Goal: Task Accomplishment & Management: Use online tool/utility

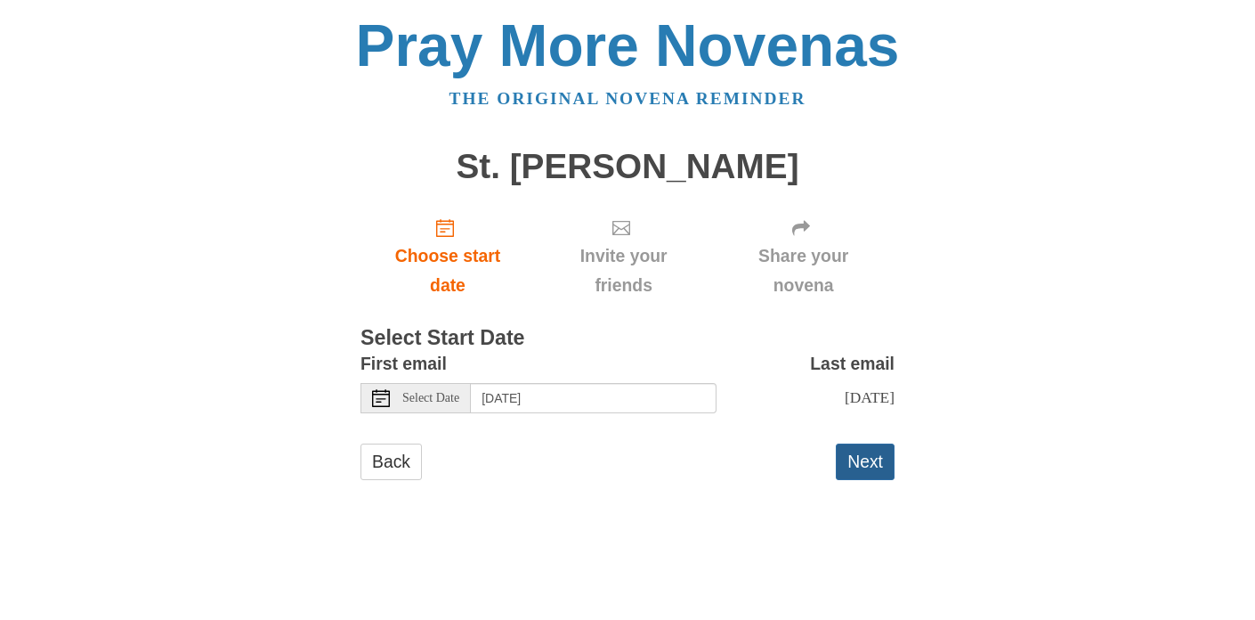
click at [871, 460] on button "Next" at bounding box center [865, 461] width 59 height 36
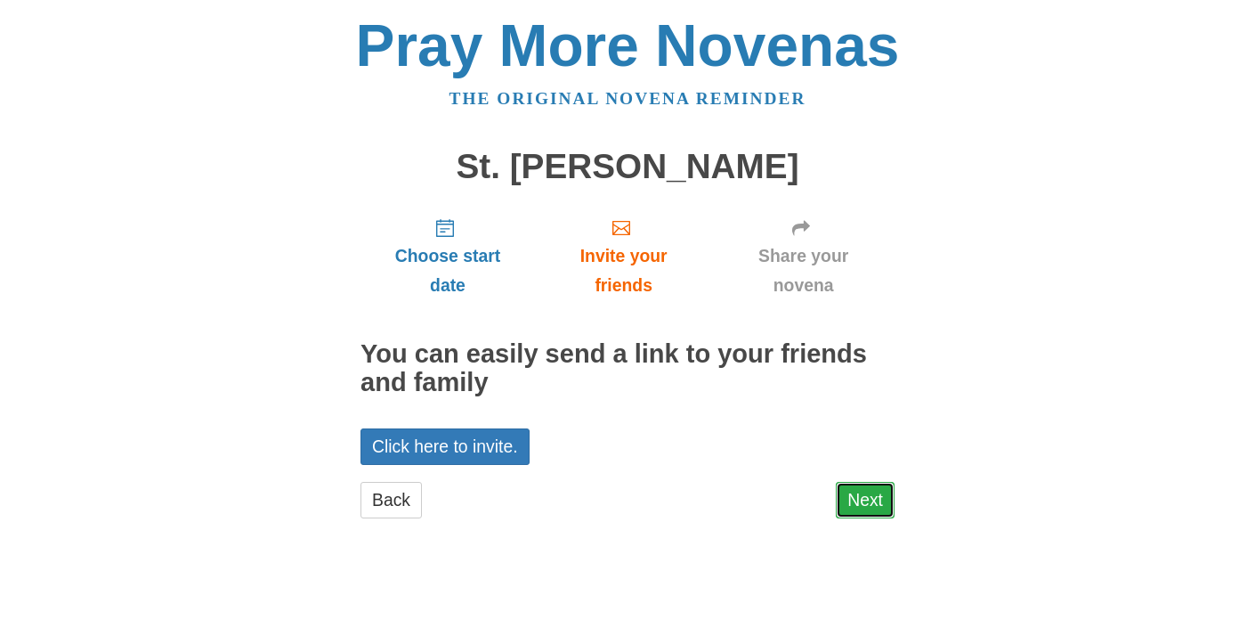
click at [868, 510] on link "Next" at bounding box center [865, 500] width 59 height 36
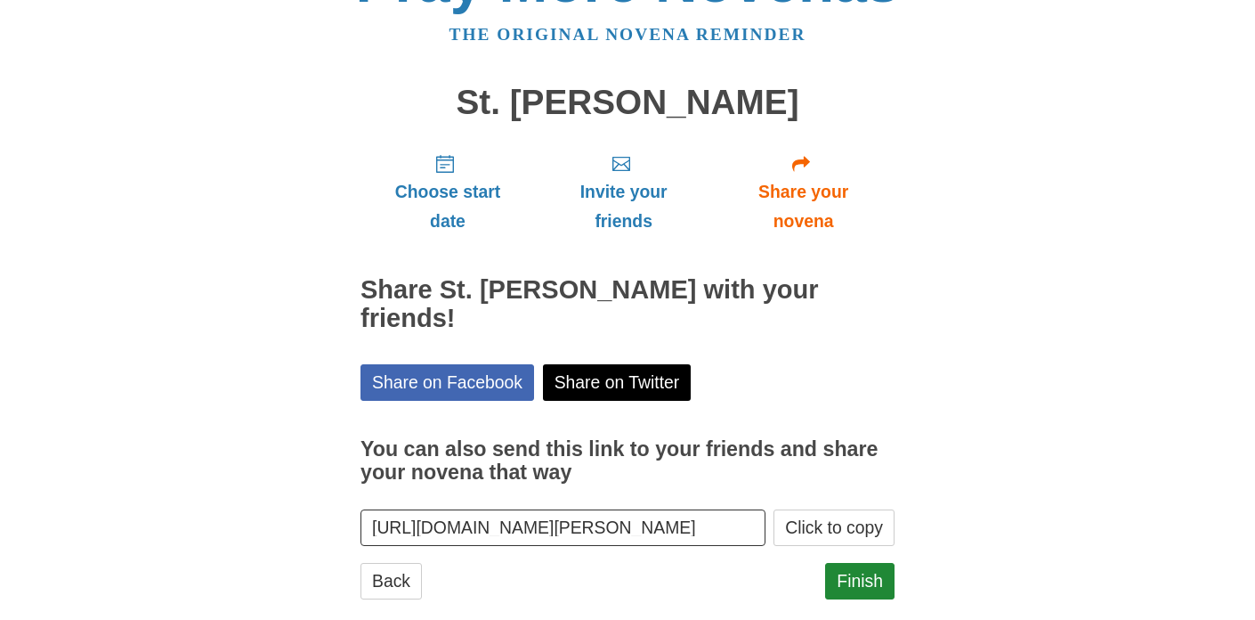
scroll to position [67, 0]
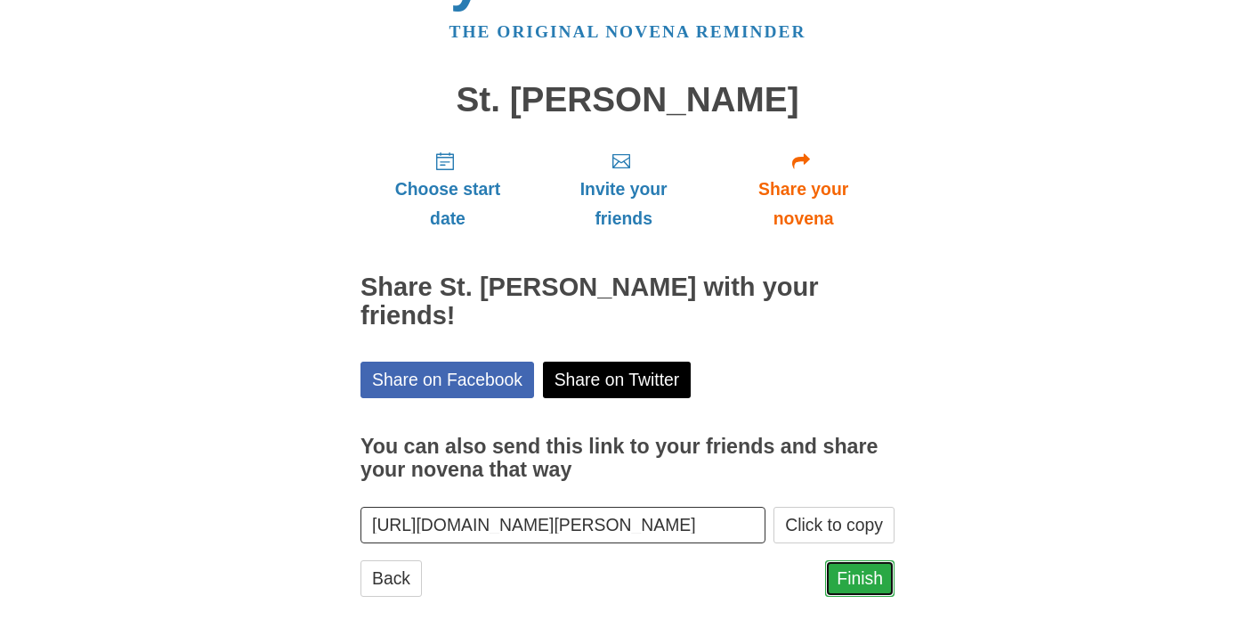
click at [852, 560] on link "Finish" at bounding box center [859, 578] width 69 height 36
